Goal: Task Accomplishment & Management: Use online tool/utility

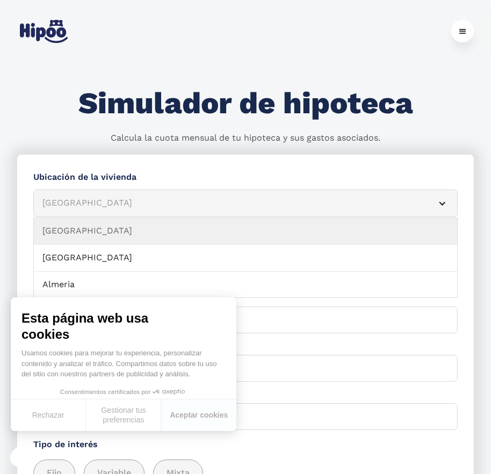
click at [438, 203] on div "Simulador Form" at bounding box center [441, 203] width 9 height 9
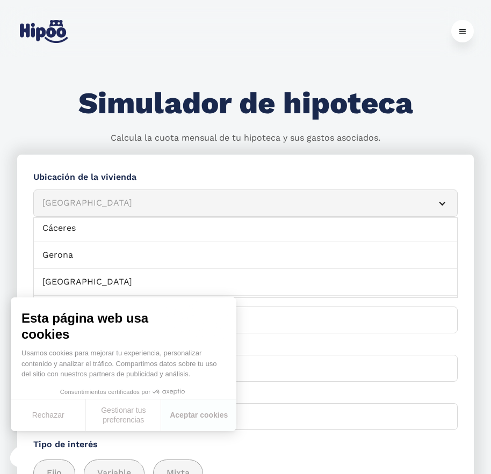
scroll to position [376, 0]
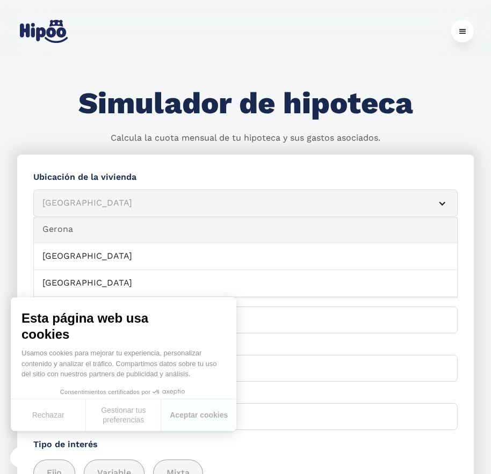
click at [107, 222] on link "Gerona" at bounding box center [245, 229] width 423 height 27
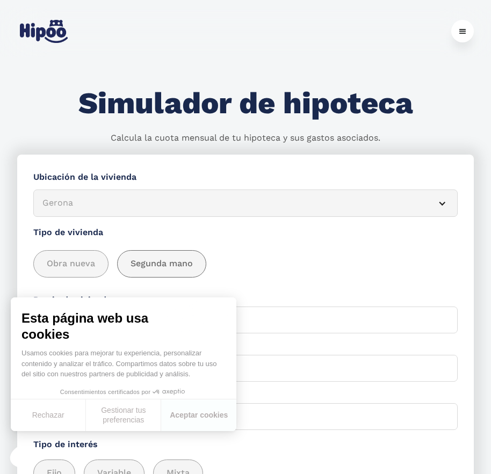
click at [149, 266] on span "Segunda mano" at bounding box center [161, 263] width 62 height 13
click at [259, 276] on div "Obra nueva Segunda mano" at bounding box center [245, 263] width 424 height 27
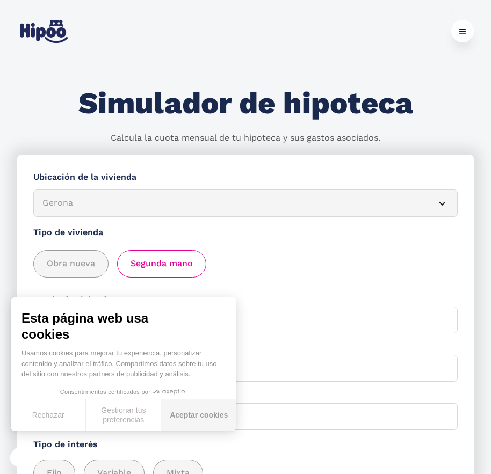
click at [178, 419] on button "Aceptar cookies" at bounding box center [198, 415] width 75 height 32
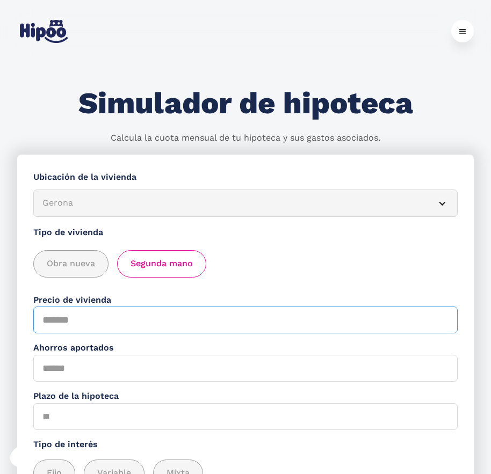
click at [71, 322] on input "Precio de vivienda" at bounding box center [245, 319] width 424 height 27
type input "******"
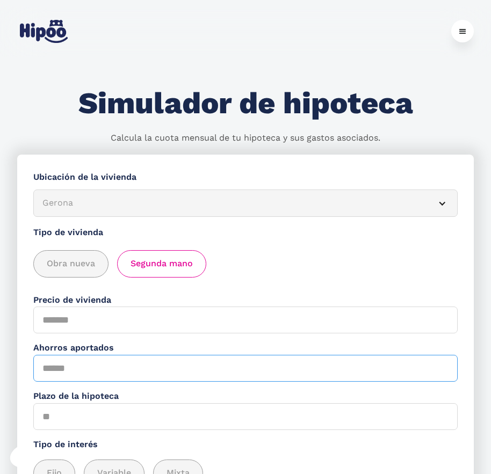
click at [85, 369] on input "Ahorros aportados" at bounding box center [245, 368] width 424 height 27
